Goal: Find specific page/section: Find specific page/section

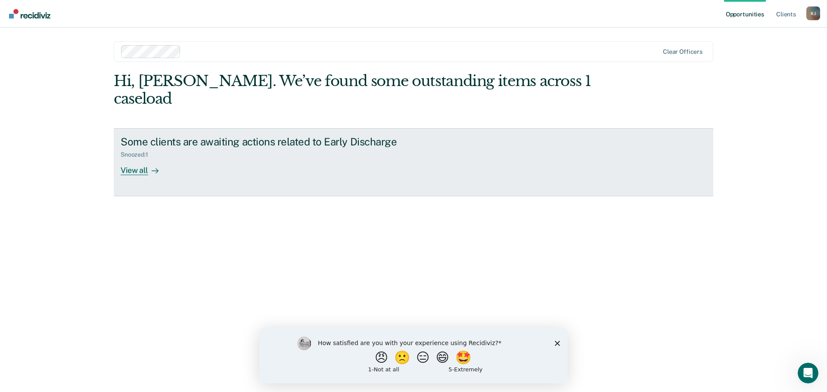
click at [142, 159] on div "View all" at bounding box center [145, 167] width 48 height 17
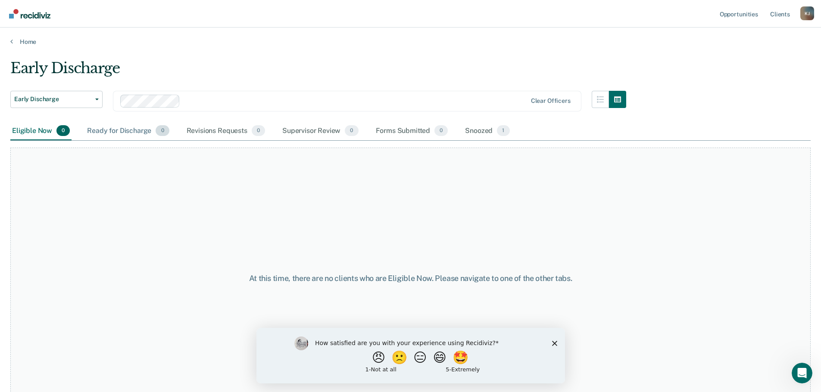
click at [118, 126] on div "Ready for Discharge 0" at bounding box center [127, 131] width 85 height 19
click at [120, 132] on div "Ready for Discharge 0" at bounding box center [127, 131] width 85 height 19
